Goal: Information Seeking & Learning: Learn about a topic

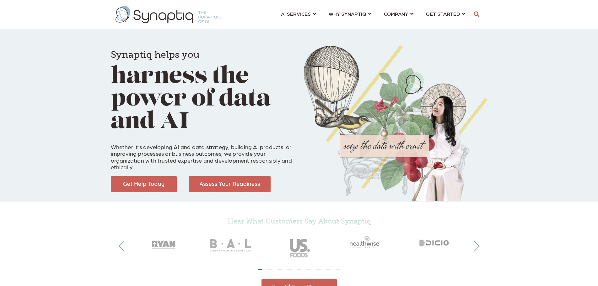
scroll to position [0, 3]
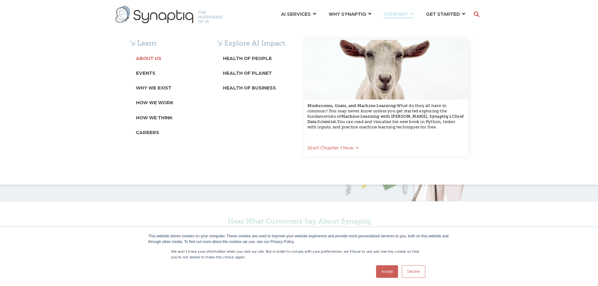
click at [149, 59] on b "About Us" at bounding box center [148, 58] width 25 height 6
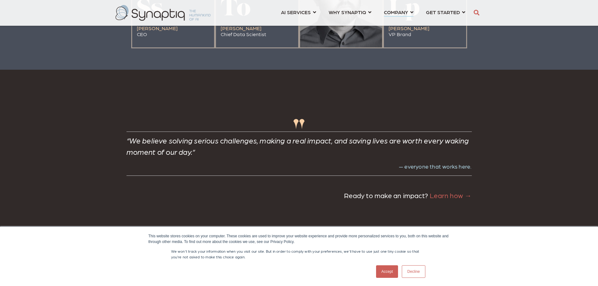
scroll to position [1443, 0]
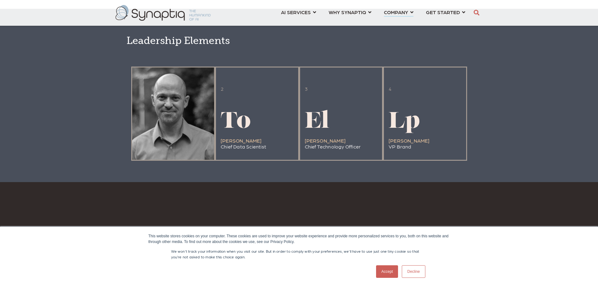
click at [185, 149] on div at bounding box center [173, 113] width 82 height 92
drag, startPoint x: 183, startPoint y: 149, endPoint x: 138, endPoint y: 147, distance: 45.2
click at [139, 148] on div at bounding box center [173, 113] width 82 height 92
drag, startPoint x: 138, startPoint y: 151, endPoint x: 180, endPoint y: 150, distance: 42.7
click at [182, 151] on div "1 Ss Stephen Sklarew CEO" at bounding box center [173, 113] width 84 height 94
